Goal: Book appointment/travel/reservation

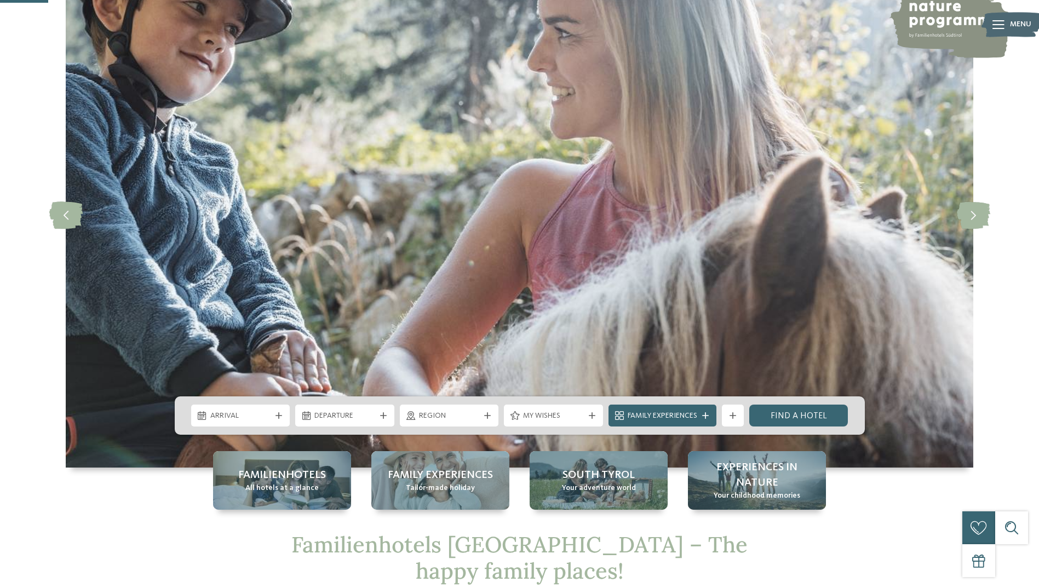
scroll to position [219, 0]
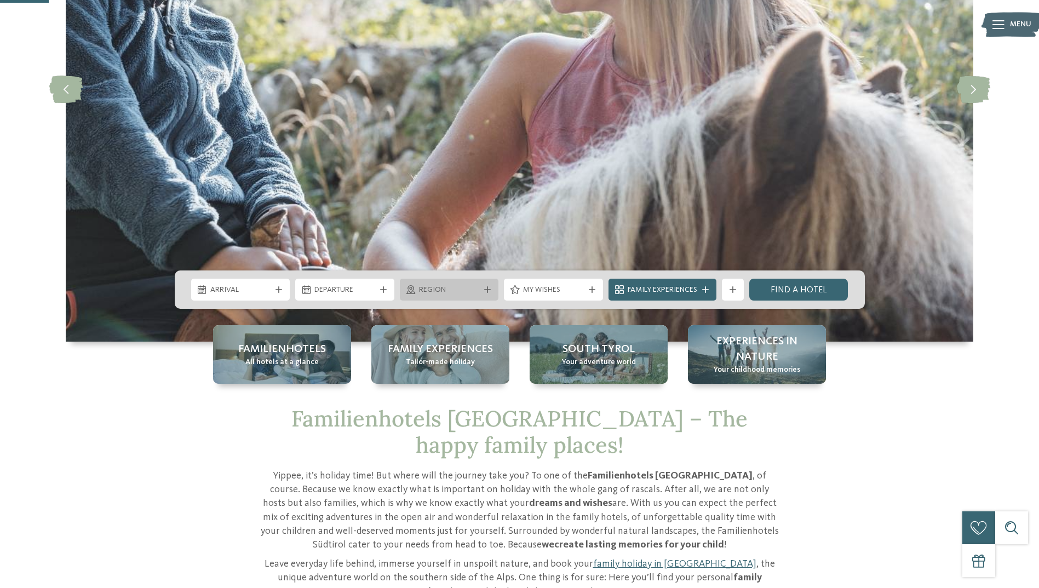
click at [473, 288] on span "Region" at bounding box center [449, 290] width 61 height 11
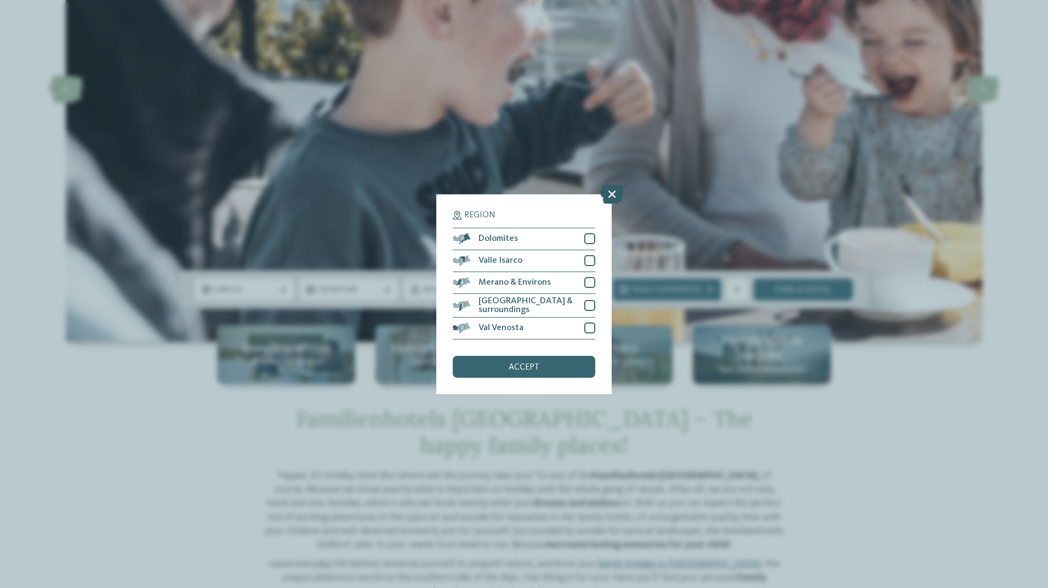
click at [611, 196] on icon at bounding box center [612, 193] width 24 height 19
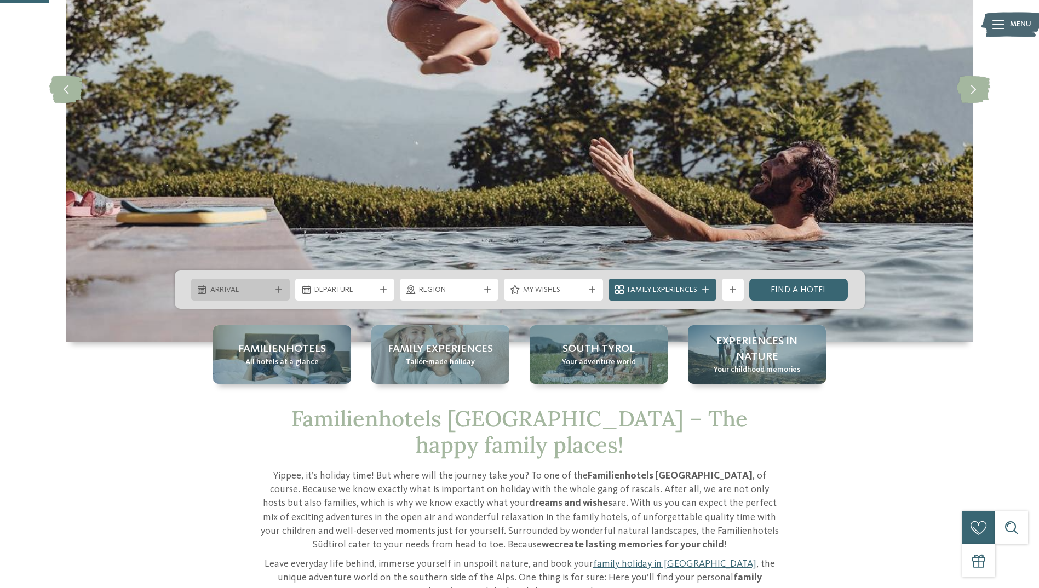
click at [253, 285] on span "Arrival" at bounding box center [240, 290] width 61 height 11
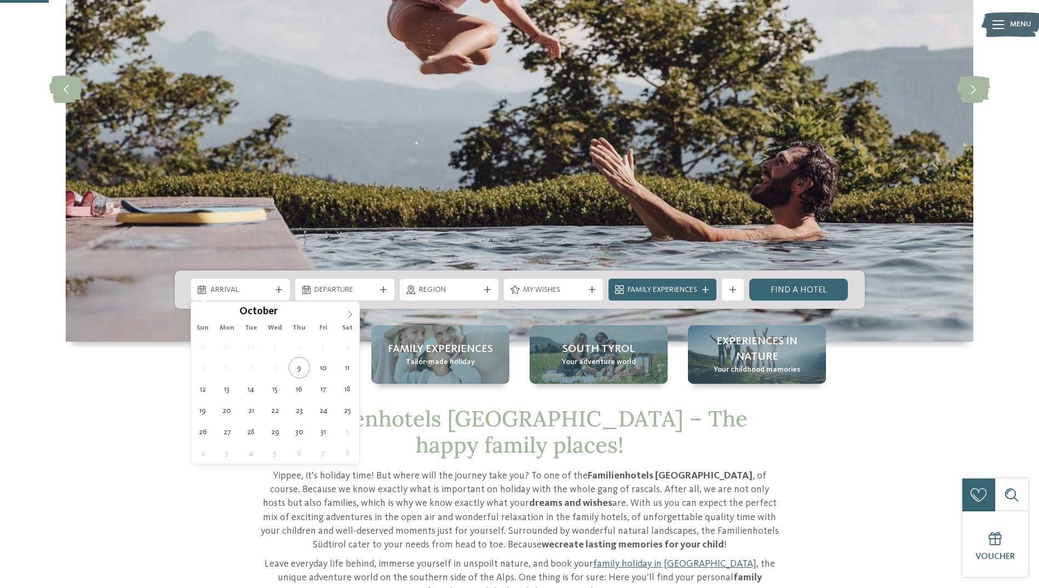
click at [351, 315] on icon at bounding box center [350, 315] width 8 height 8
type input "****"
click at [351, 315] on icon at bounding box center [350, 315] width 8 height 8
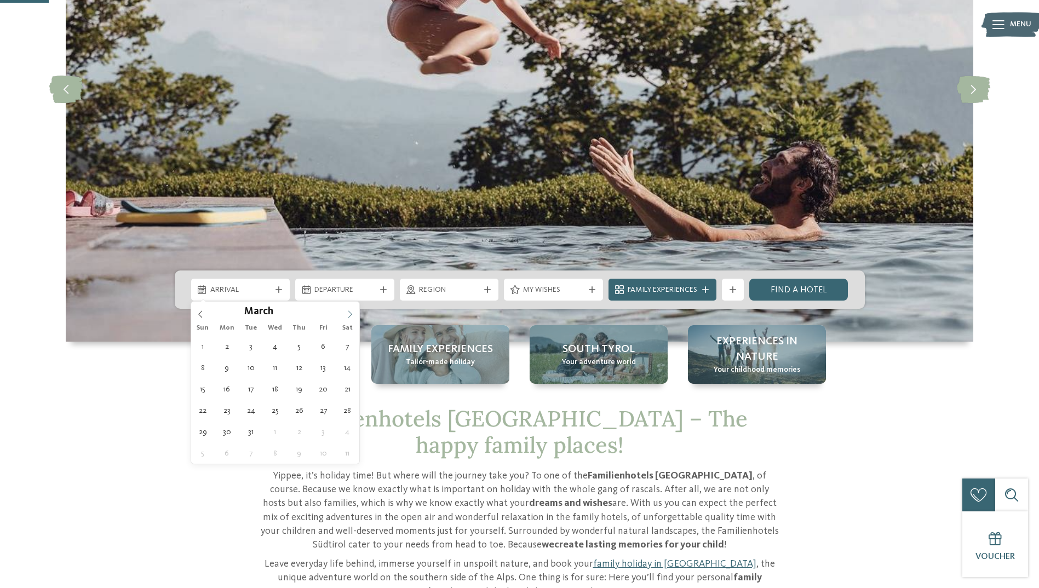
click at [351, 315] on icon at bounding box center [350, 315] width 8 height 8
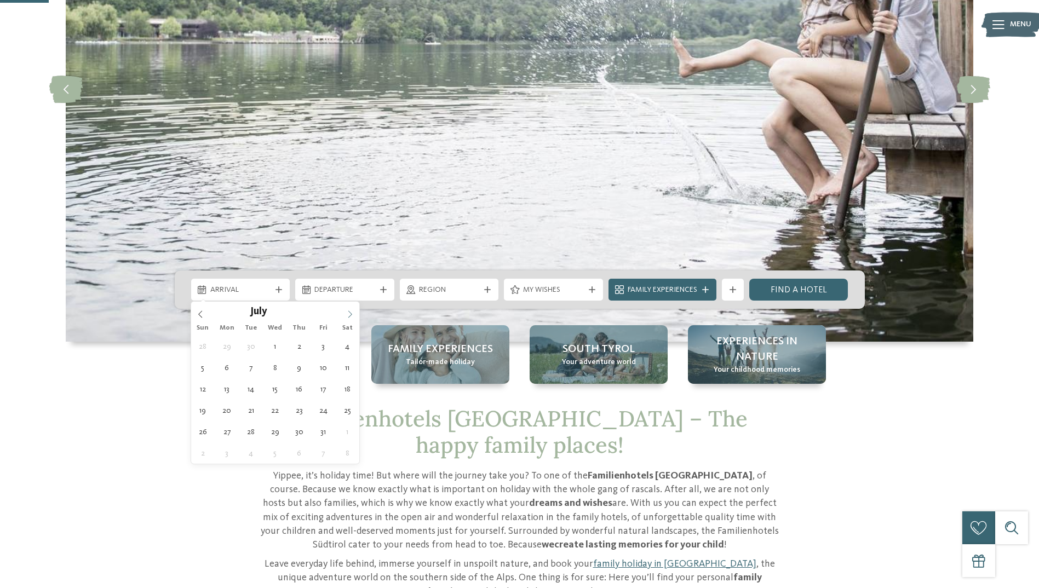
click at [351, 315] on icon at bounding box center [350, 315] width 8 height 8
type div "[DATE]"
type input "****"
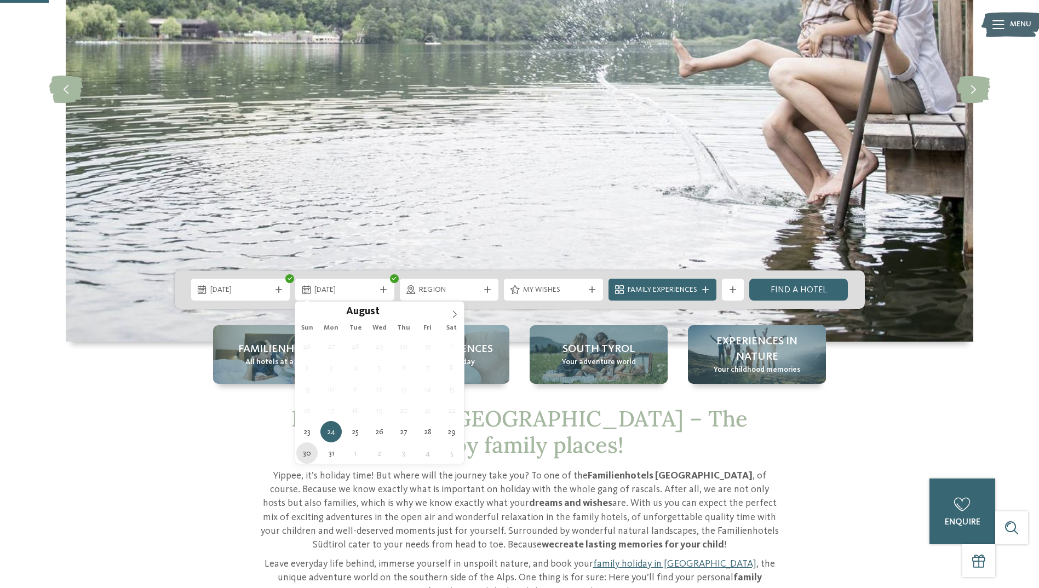
type div "[DATE]"
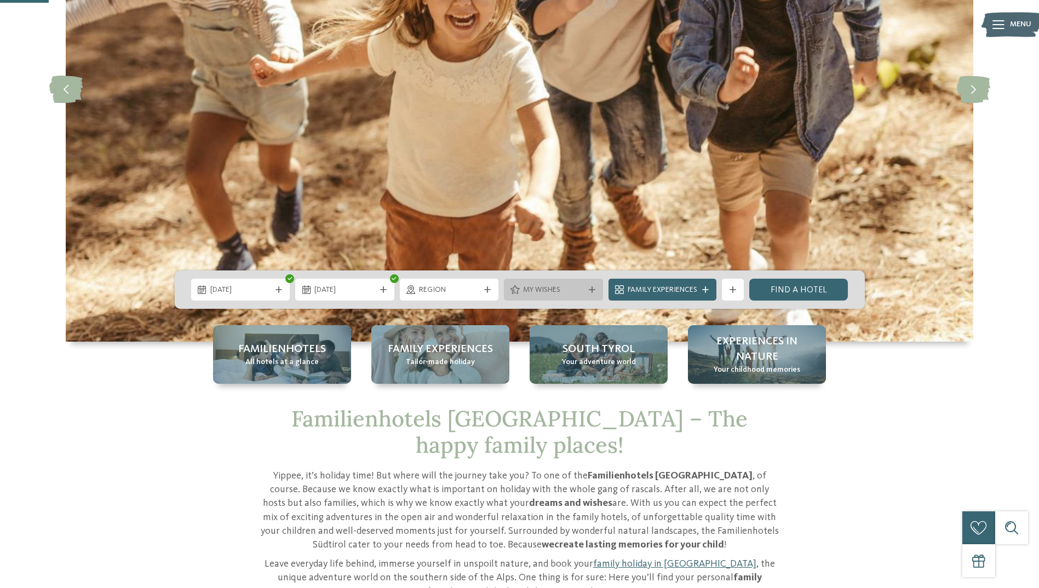
click at [521, 290] on div "My wishes" at bounding box center [554, 290] width 66 height 12
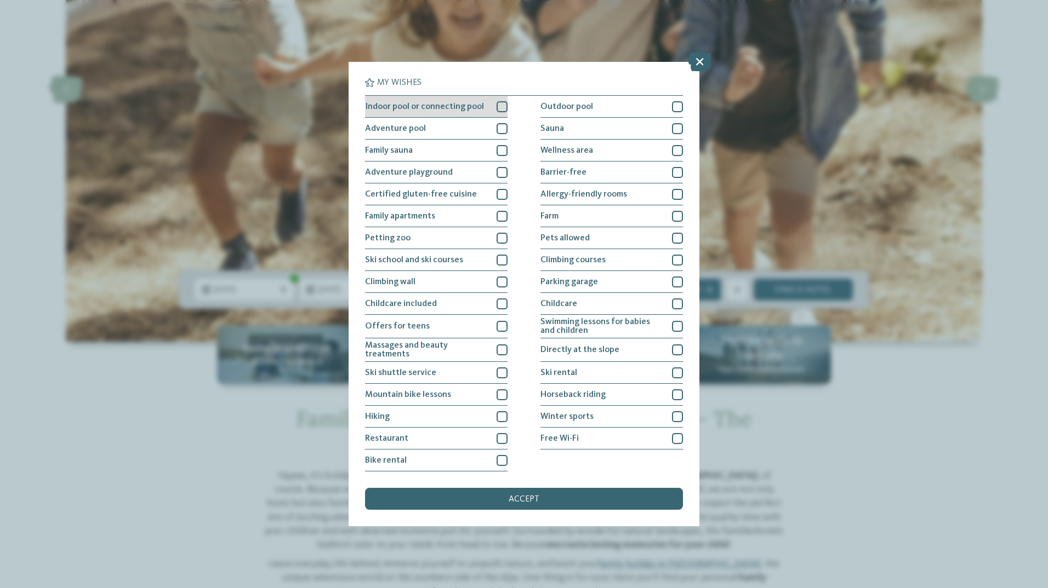
click at [499, 107] on div at bounding box center [501, 106] width 11 height 11
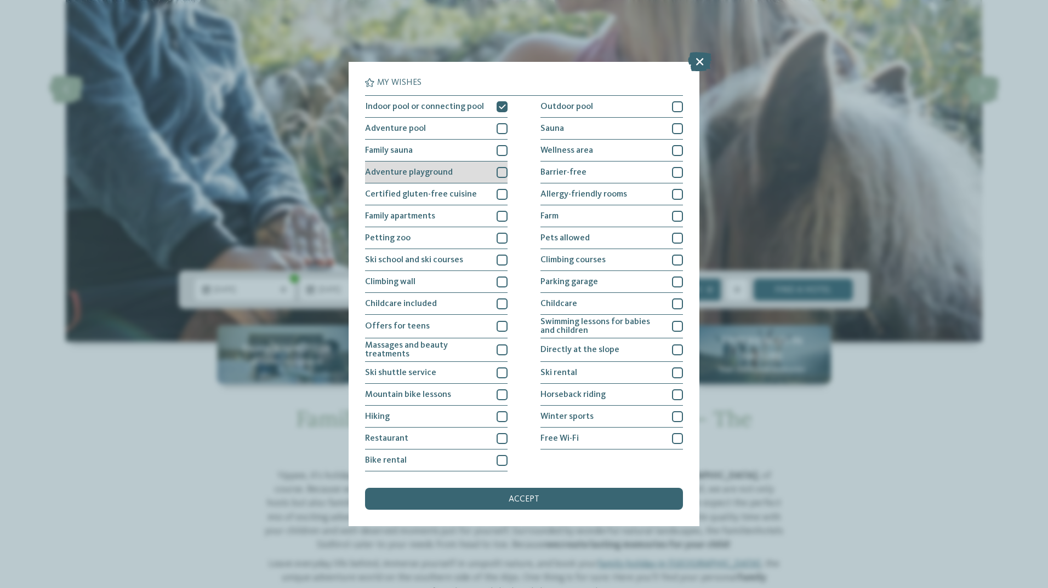
click at [502, 171] on div at bounding box center [501, 172] width 11 height 11
click at [503, 215] on div at bounding box center [501, 216] width 11 height 11
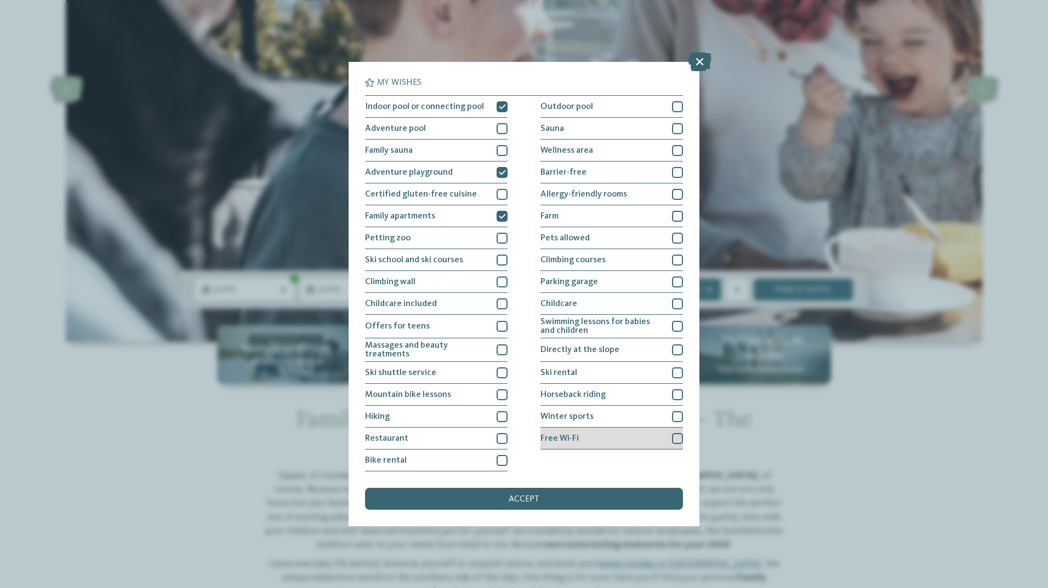
click at [679, 440] on div at bounding box center [677, 438] width 11 height 11
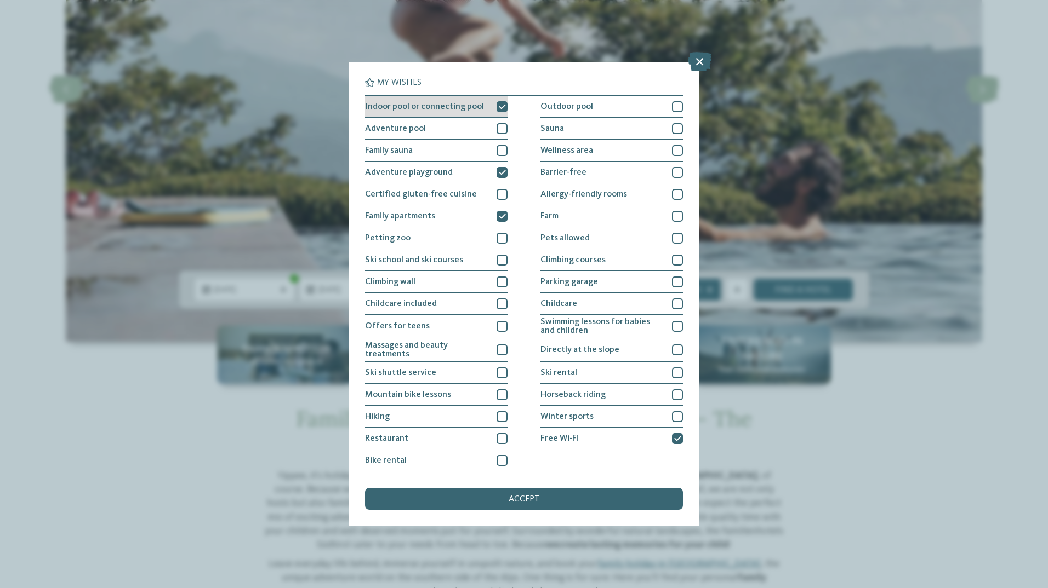
click at [507, 107] on div at bounding box center [501, 106] width 11 height 11
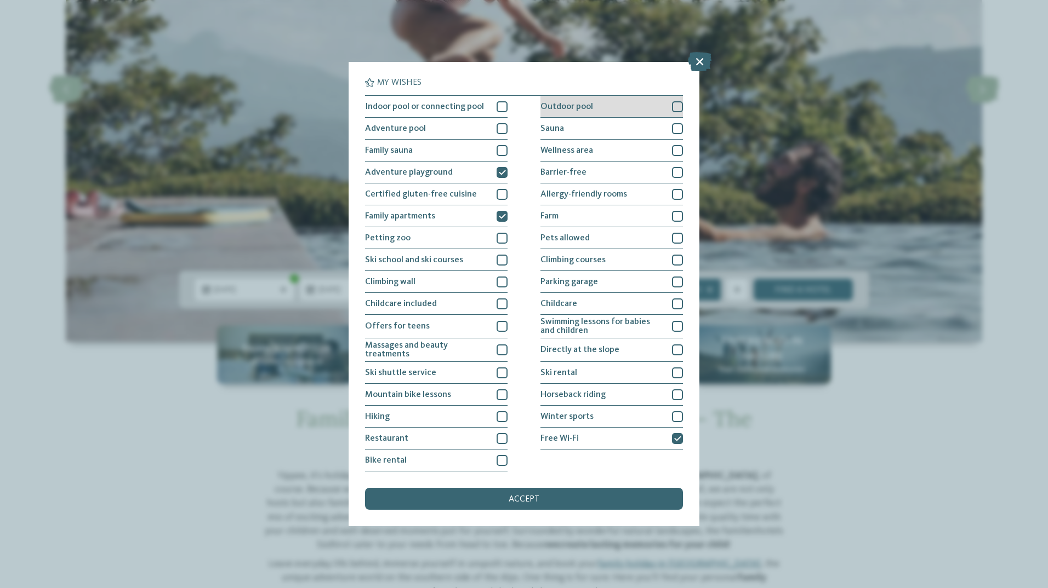
click at [681, 110] on div at bounding box center [677, 106] width 11 height 11
click at [498, 506] on div "accept" at bounding box center [524, 499] width 318 height 22
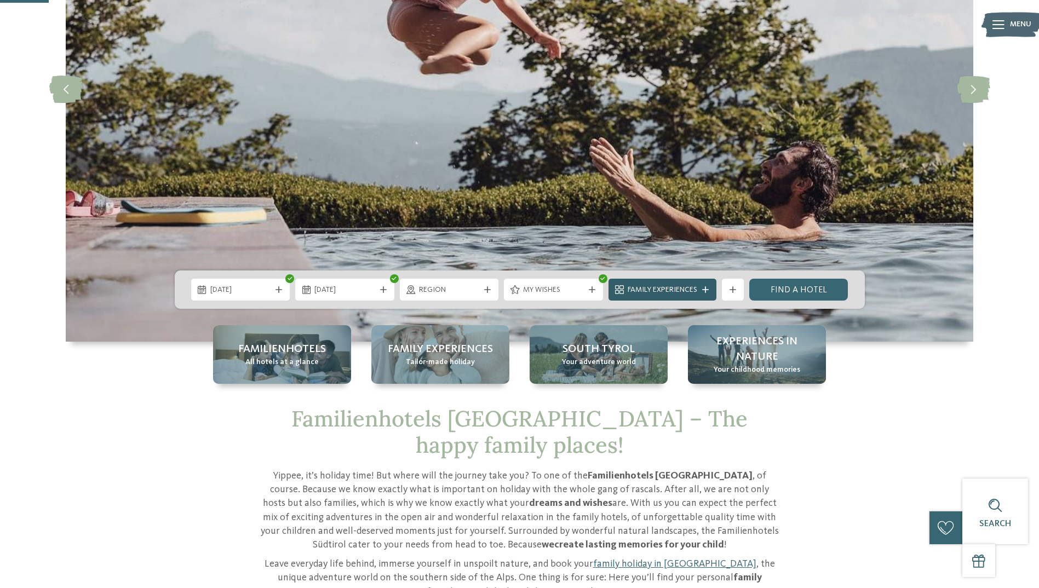
click at [672, 296] on div "Family Experiences" at bounding box center [663, 290] width 108 height 22
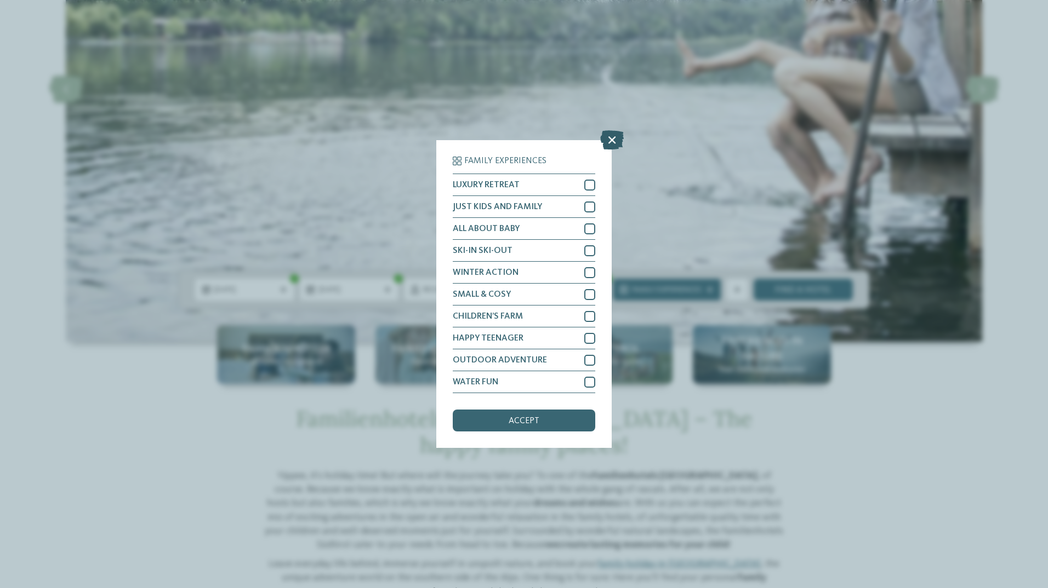
click at [612, 139] on icon at bounding box center [612, 139] width 24 height 19
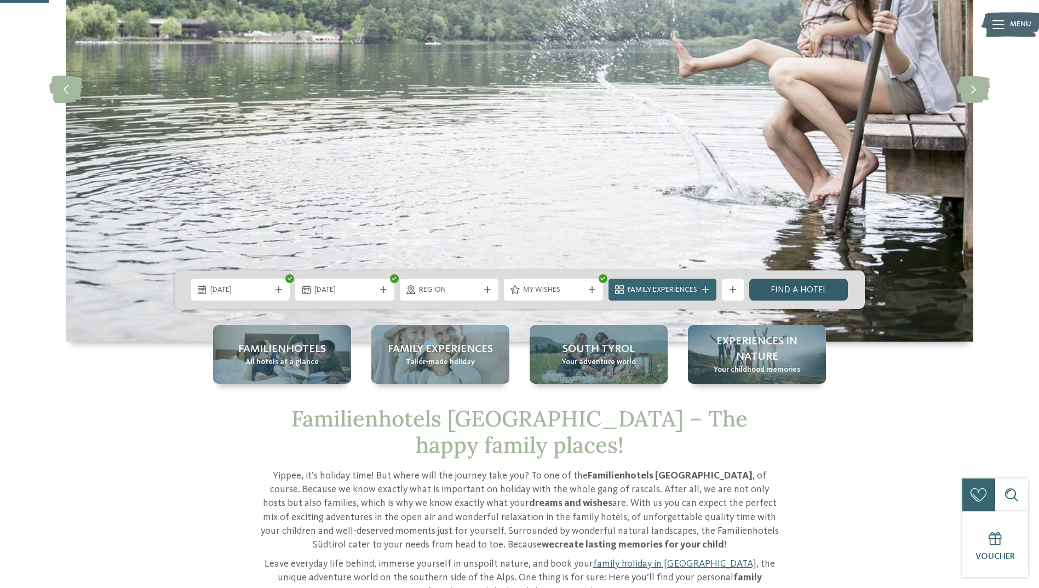
click at [796, 291] on link "Find a hotel" at bounding box center [799, 290] width 99 height 22
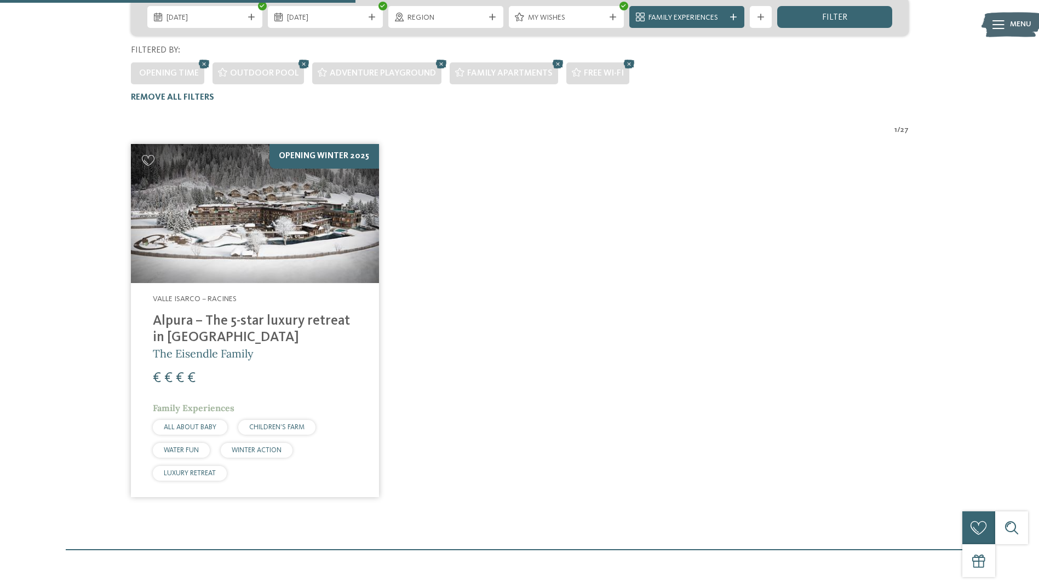
scroll to position [278, 0]
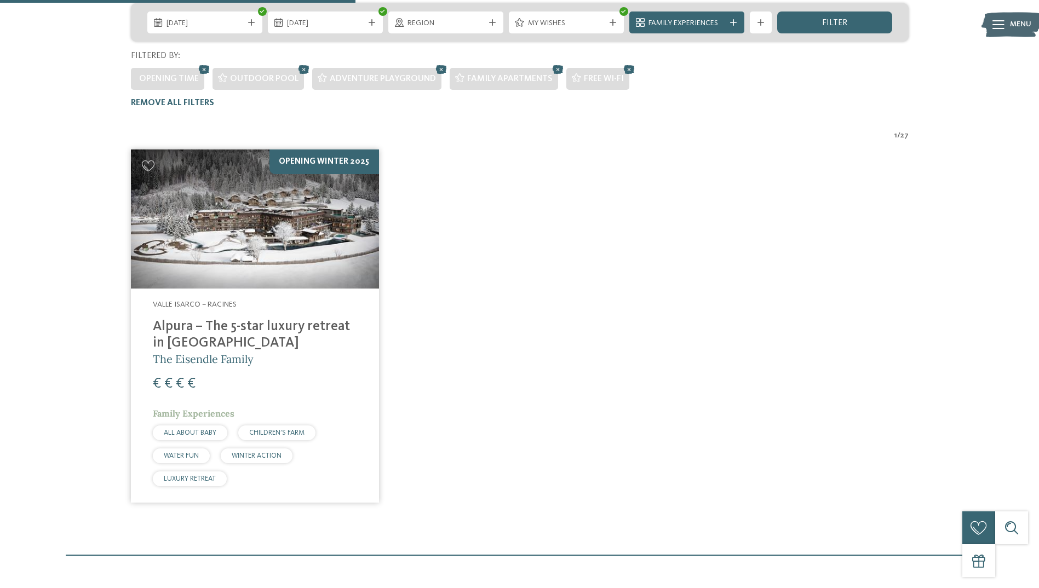
click at [231, 319] on h4 "Alpura – The 5-star luxury retreat in [GEOGRAPHIC_DATA]" at bounding box center [255, 335] width 204 height 33
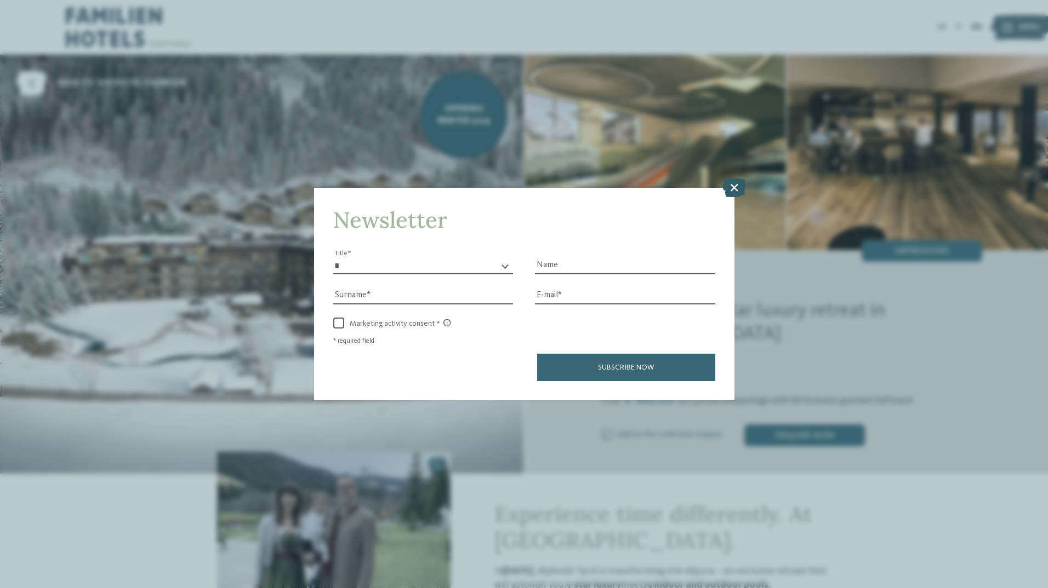
click at [736, 188] on icon at bounding box center [734, 187] width 24 height 19
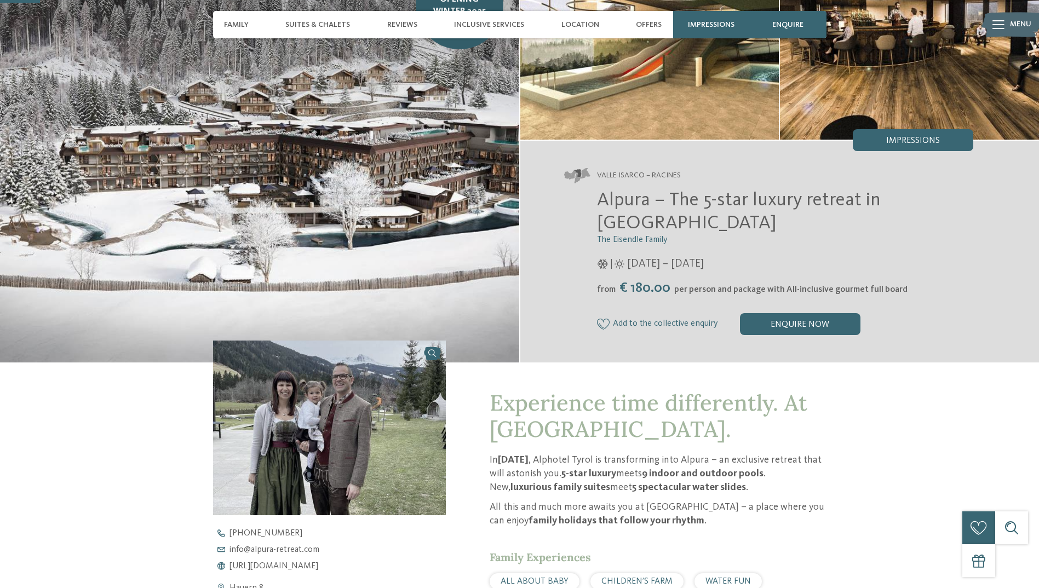
scroll to position [329, 0]
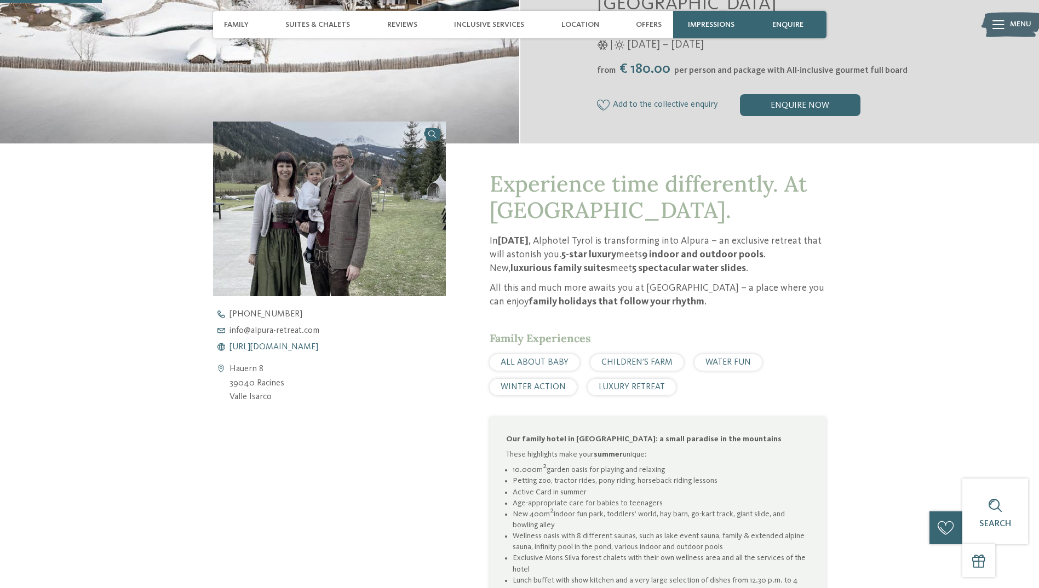
click at [292, 343] on span "https://www.alpura-retreat.com/en" at bounding box center [274, 347] width 89 height 9
